Goal: Task Accomplishment & Management: Manage account settings

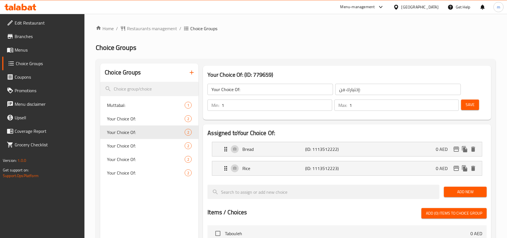
click at [413, 8] on div "United Arab Emirates" at bounding box center [419, 7] width 37 height 6
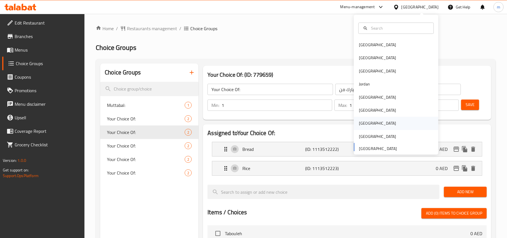
click at [362, 123] on div "[GEOGRAPHIC_DATA]" at bounding box center [377, 123] width 37 height 6
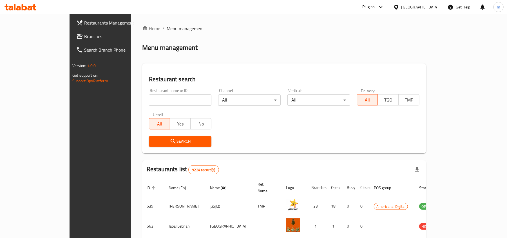
click at [84, 36] on span "Branches" at bounding box center [117, 36] width 66 height 7
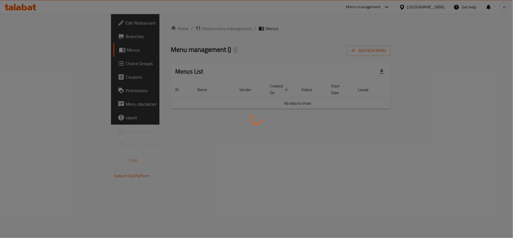
click at [240, 100] on div at bounding box center [256, 119] width 513 height 238
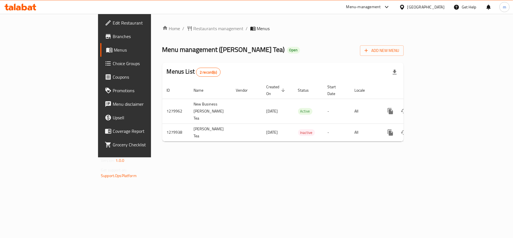
click at [229, 60] on div "Home / Restaurants management / Menus Menu management ( Khadeer Tea ) Open Add …" at bounding box center [282, 85] width 241 height 121
click at [100, 68] on link "Choice Groups" at bounding box center [141, 64] width 83 height 14
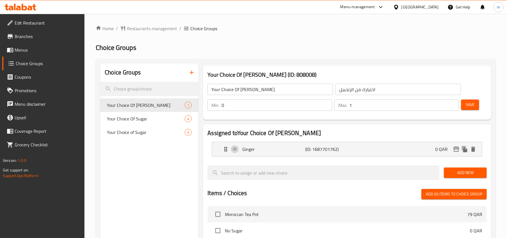
click at [308, 45] on h2 "Choice Groups" at bounding box center [296, 47] width 400 height 9
click at [267, 43] on h2 "Choice Groups" at bounding box center [296, 47] width 400 height 9
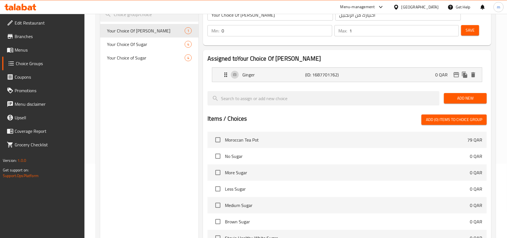
scroll to position [75, 0]
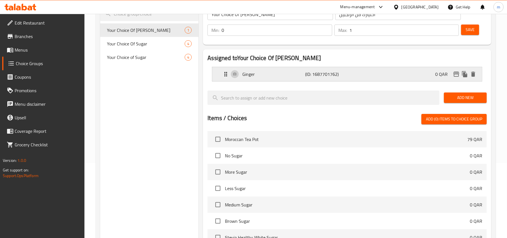
click at [344, 78] on div "Ginger (ID: 1687701762) 0 QAR" at bounding box center [348, 74] width 253 height 14
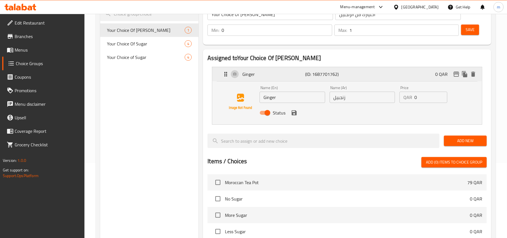
click at [366, 73] on div "Ginger (ID: 1687701762) 0 QAR" at bounding box center [348, 74] width 253 height 14
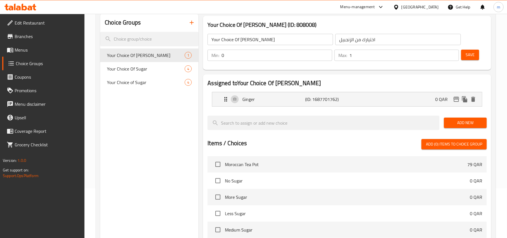
scroll to position [37, 0]
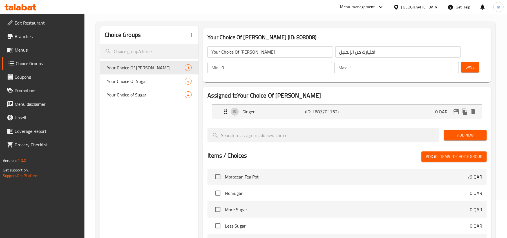
click at [165, 118] on div "Choice Groups Your Choice Of Ginger 1 Your Choice Of Sugar 4 Your Choice of Sug…" at bounding box center [149, 190] width 98 height 329
